Goal: Task Accomplishment & Management: Manage account settings

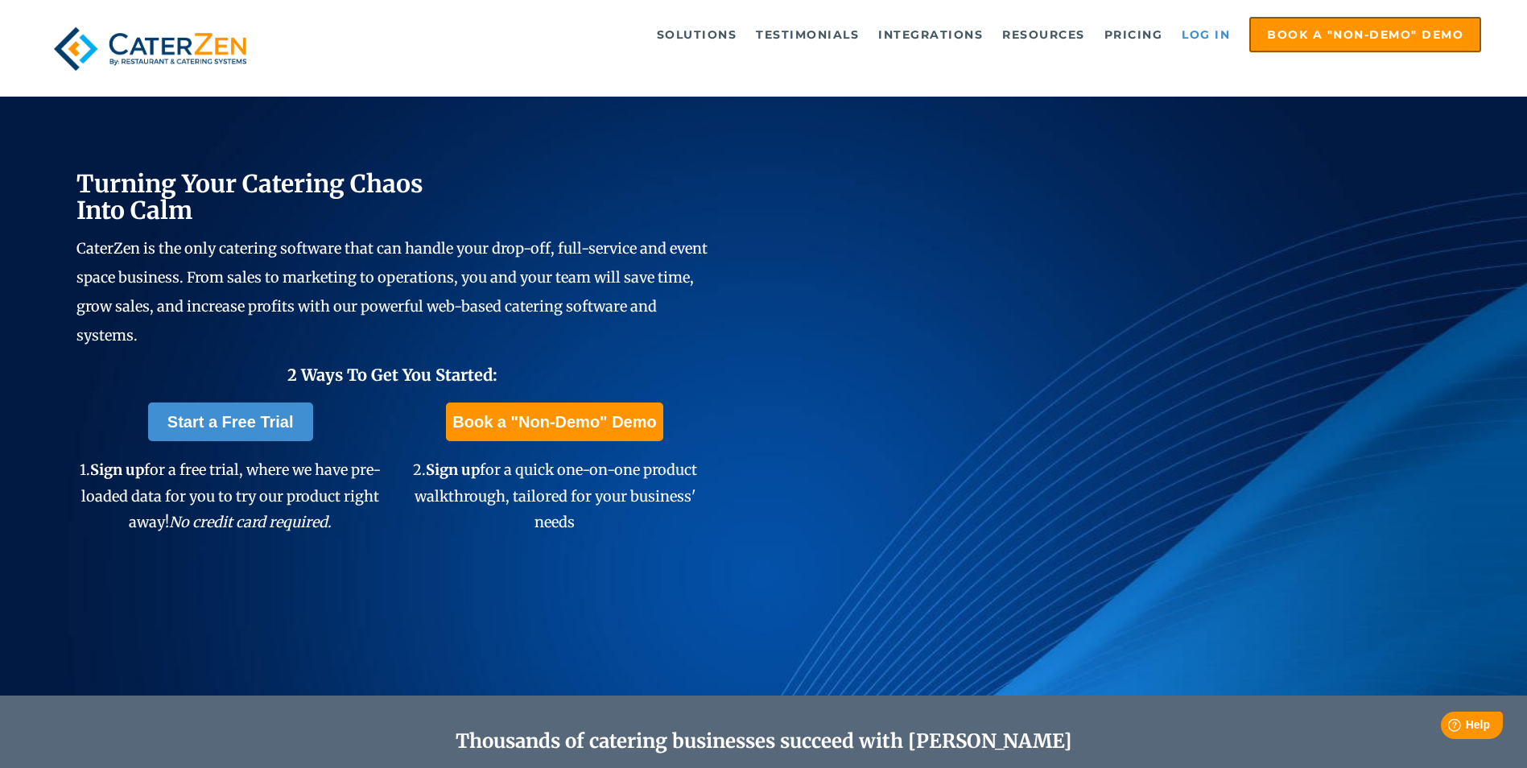
click at [1194, 34] on link "Log in" at bounding box center [1206, 35] width 64 height 32
click at [1206, 35] on link "Log in" at bounding box center [1206, 35] width 64 height 32
click at [1198, 33] on link "Log in" at bounding box center [1206, 35] width 64 height 32
